Goal: Register for event/course

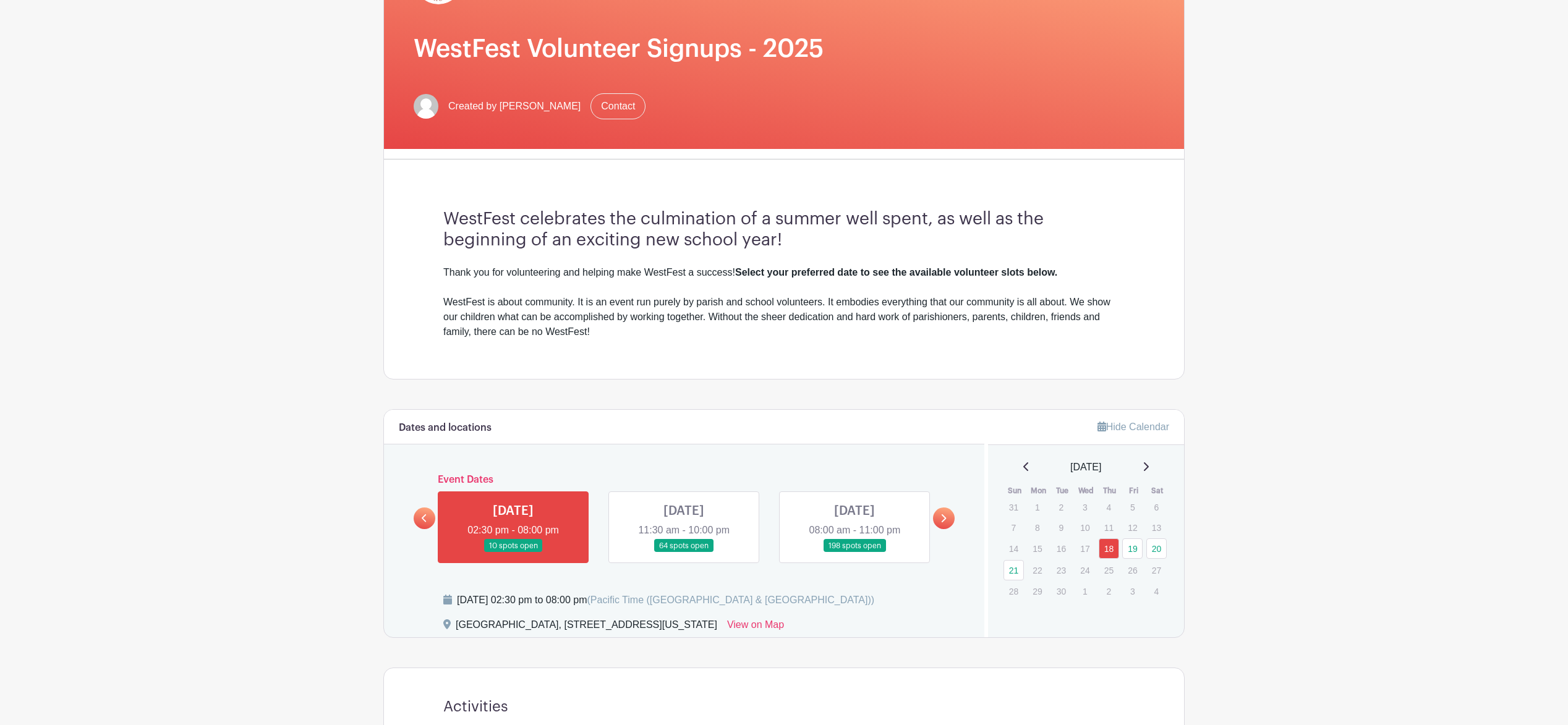
scroll to position [182, 0]
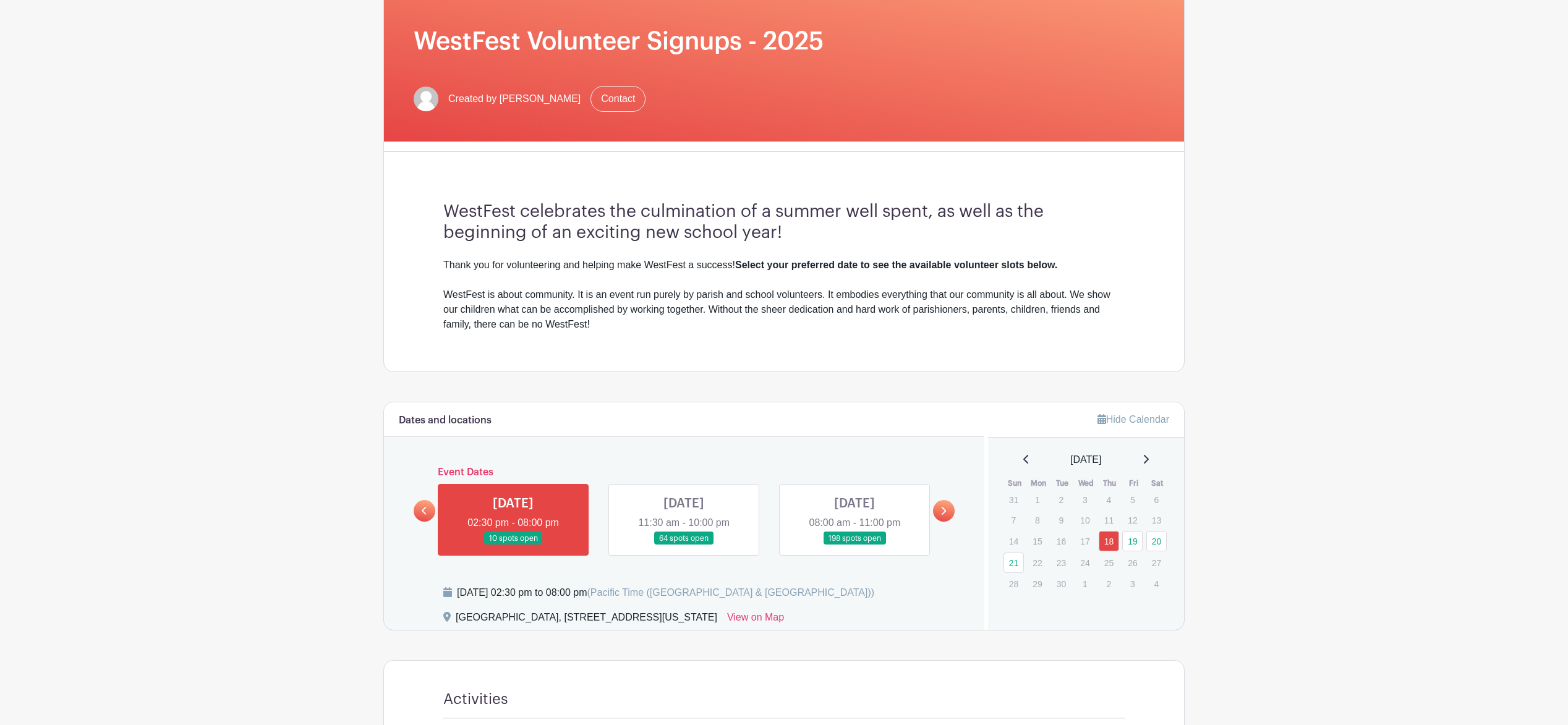
click at [684, 545] on link at bounding box center [684, 545] width 0 height 0
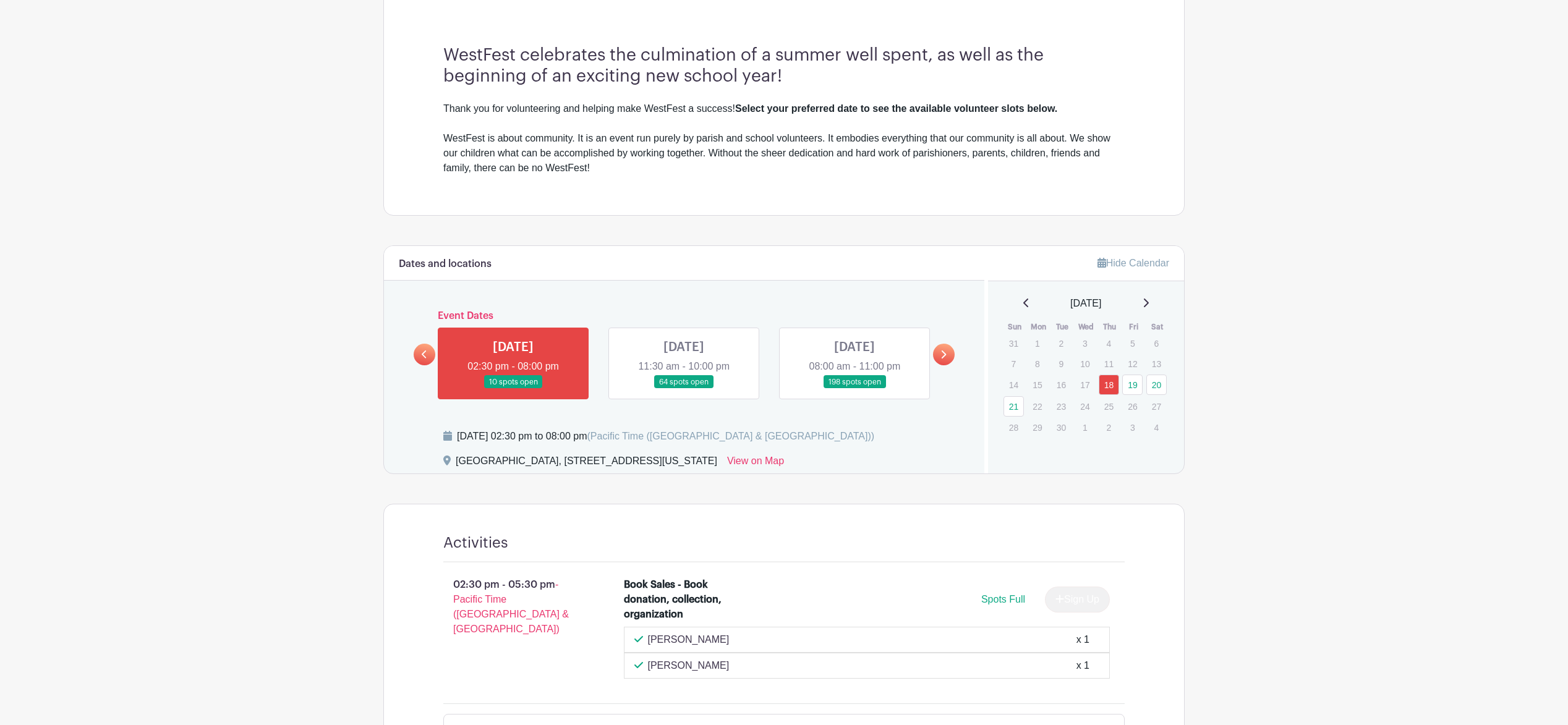
scroll to position [0, 0]
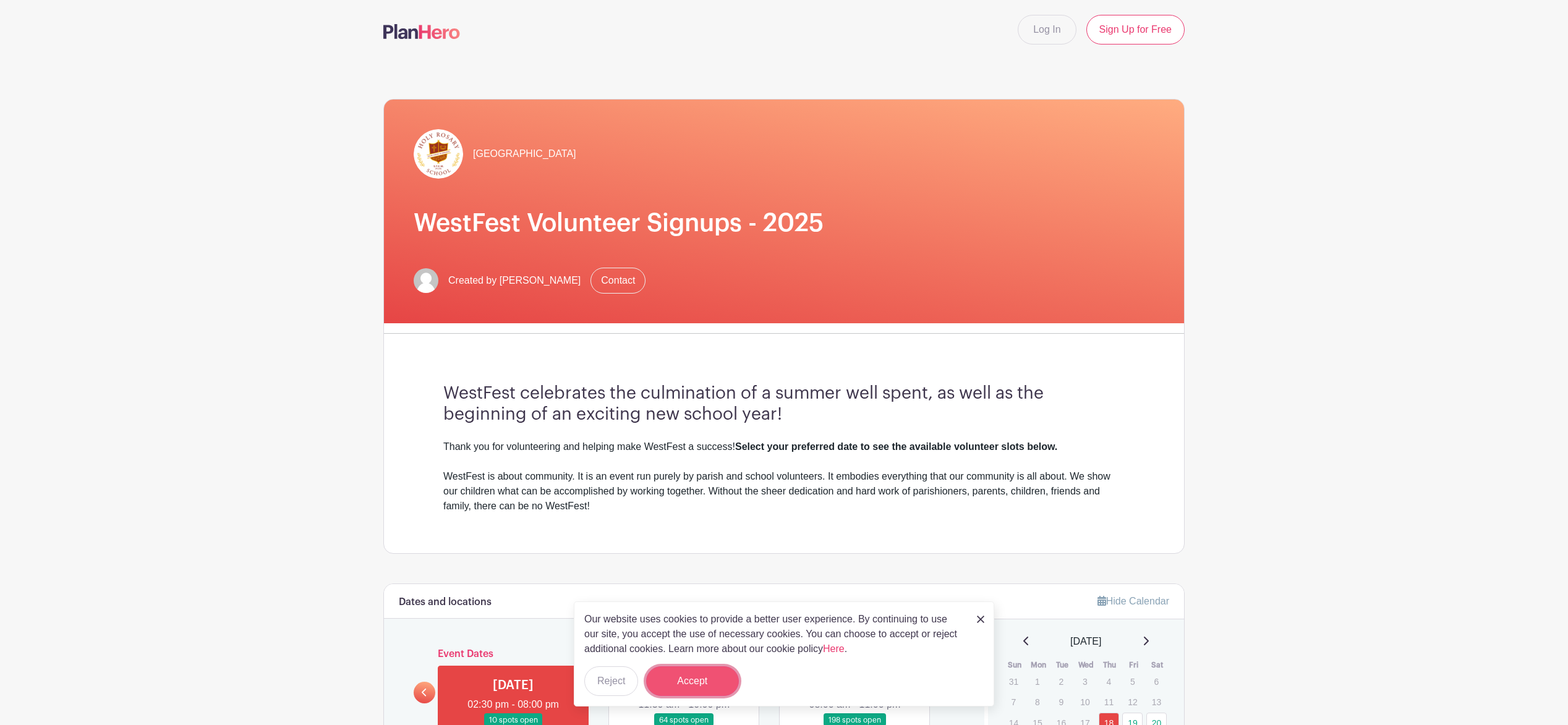
click at [686, 682] on button "Accept" at bounding box center [692, 680] width 93 height 29
click at [695, 680] on form "Accept" at bounding box center [692, 680] width 93 height 29
